Goal: Transaction & Acquisition: Purchase product/service

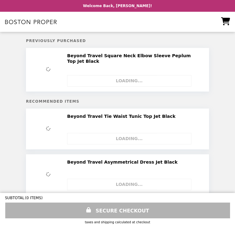
select select "**********"
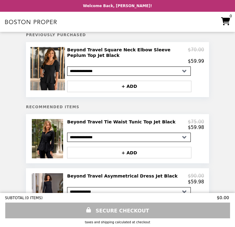
click at [130, 125] on h2 "Beyond Travel Tie Waist Tunic Top Jet Black" at bounding box center [122, 122] width 111 height 6
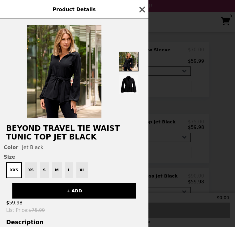
click at [146, 9] on icon "button" at bounding box center [142, 9] width 9 height 9
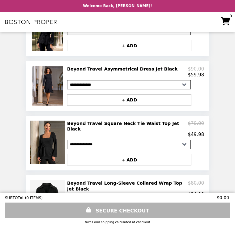
scroll to position [113, 0]
click at [145, 71] on h2 "Beyond Travel Asymmetrical Dress Jet Black" at bounding box center [123, 70] width 113 height 6
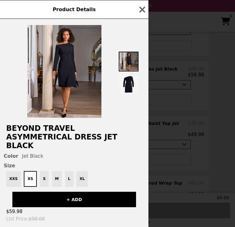
click at [99, 135] on h2 "Beyond Travel Asymmetrical Dress Jet Black" at bounding box center [74, 137] width 149 height 26
click at [98, 133] on h2 "Beyond Travel Asymmetrical Dress Jet Black" at bounding box center [74, 137] width 149 height 26
click at [133, 88] on img at bounding box center [129, 85] width 20 height 20
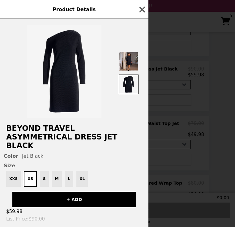
click at [58, 178] on div "XXS XS S M L XL" at bounding box center [74, 179] width 141 height 16
click at [56, 171] on div "XXS XS S M L XL" at bounding box center [74, 179] width 141 height 16
click at [146, 8] on icon "button" at bounding box center [142, 9] width 9 height 9
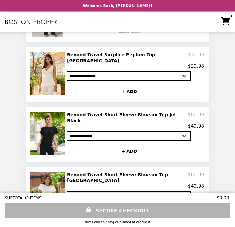
scroll to position [447, 0]
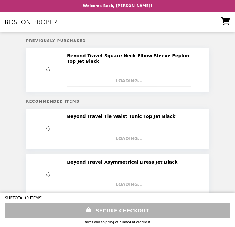
select select "**********"
